Goal: Find specific page/section: Find specific page/section

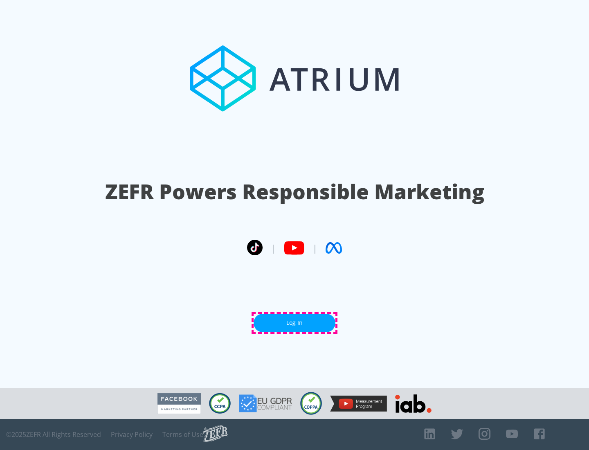
click at [294, 323] on link "Log In" at bounding box center [294, 323] width 82 height 18
